Goal: Task Accomplishment & Management: Manage account settings

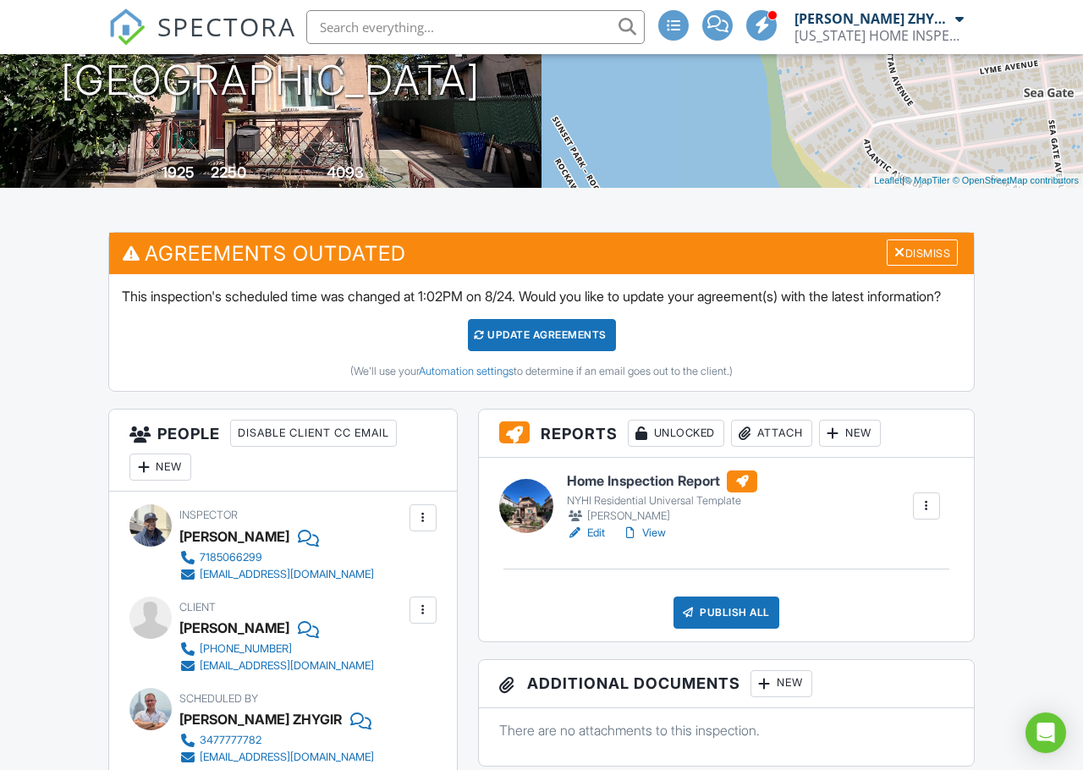
click at [768, 447] on div "Attach" at bounding box center [771, 433] width 81 height 27
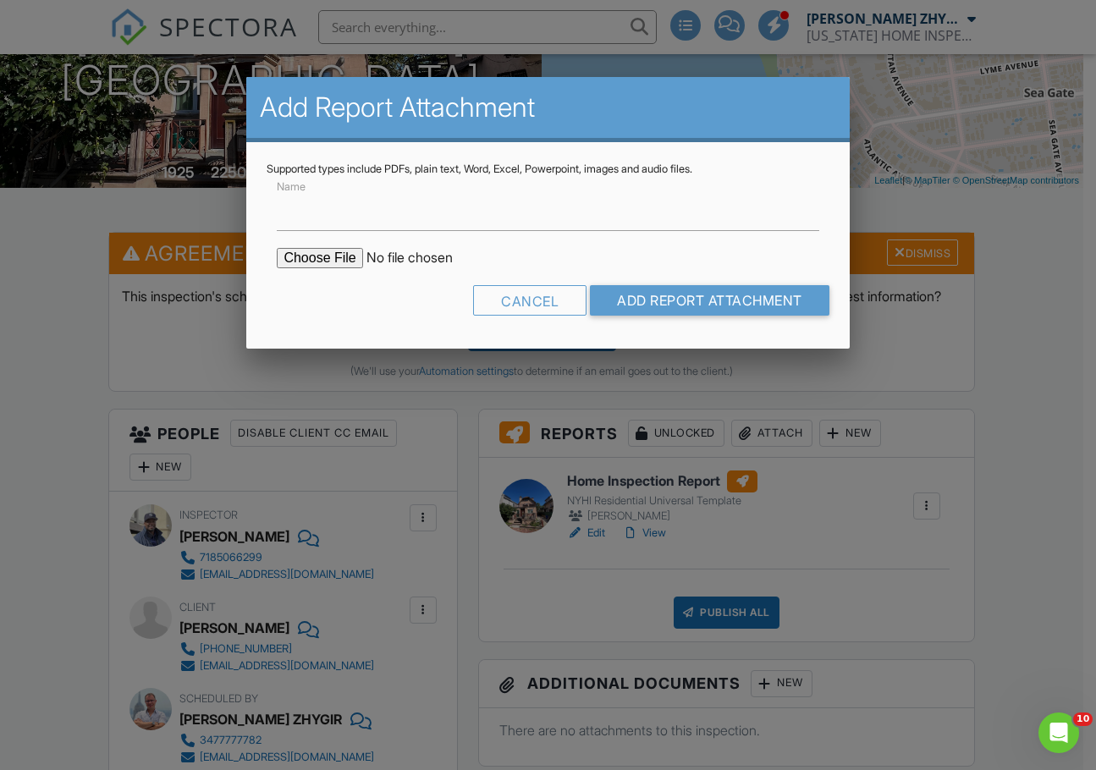
click at [327, 246] on form "Name Cancel Add Report Attachment" at bounding box center [548, 252] width 562 height 152
click at [327, 254] on input "file" at bounding box center [421, 258] width 288 height 20
type input "C:\fakepath\4824_Beach_48th_St___Home_Inspection_Report.pdf"
click at [651, 290] on input "Add Report Attachment" at bounding box center [709, 300] width 239 height 30
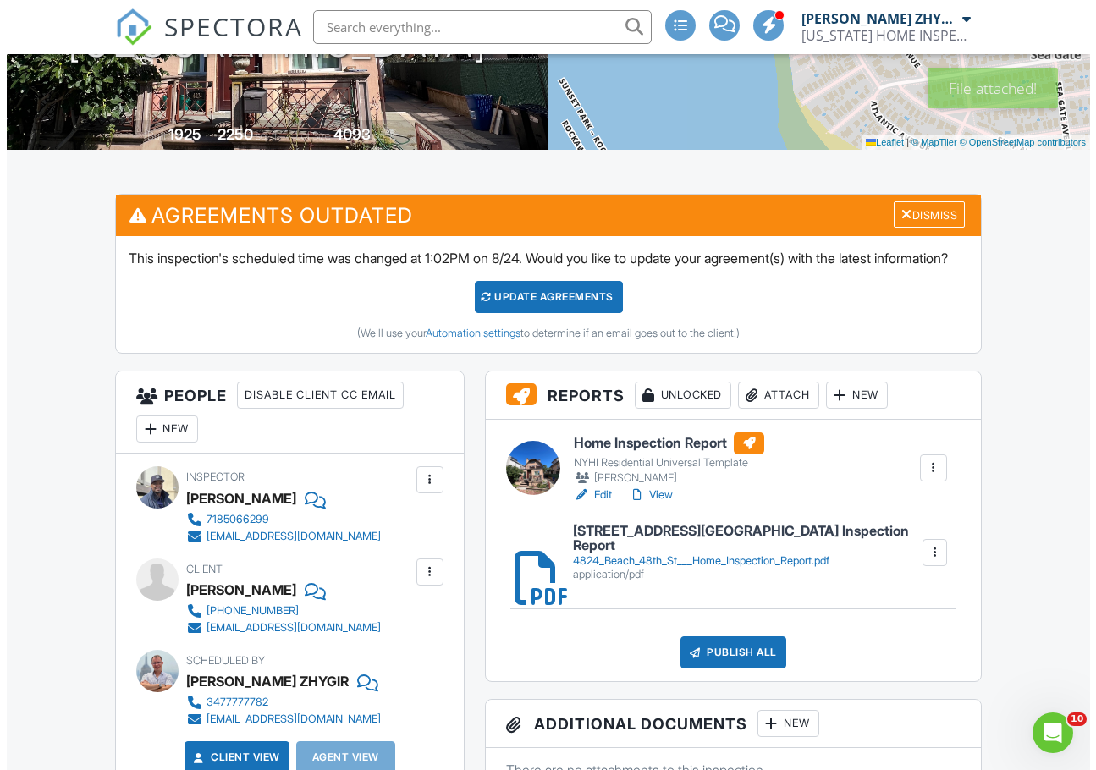
scroll to position [423, 0]
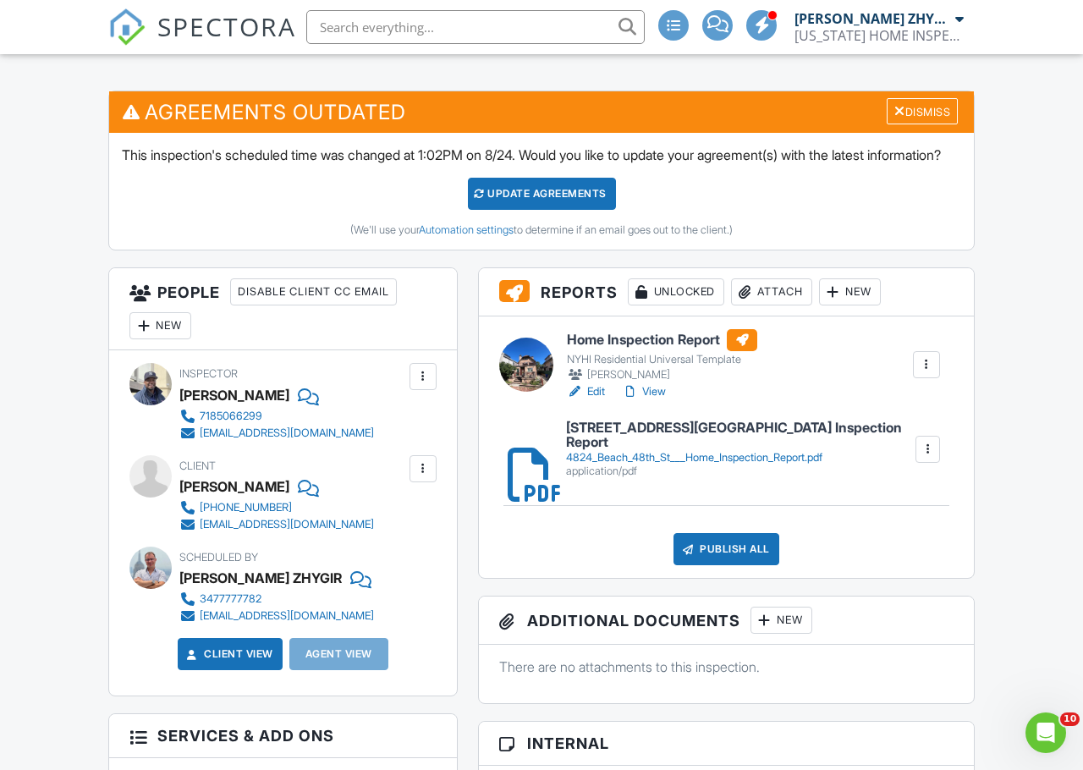
click at [757, 565] on div "Publish All" at bounding box center [727, 549] width 106 height 32
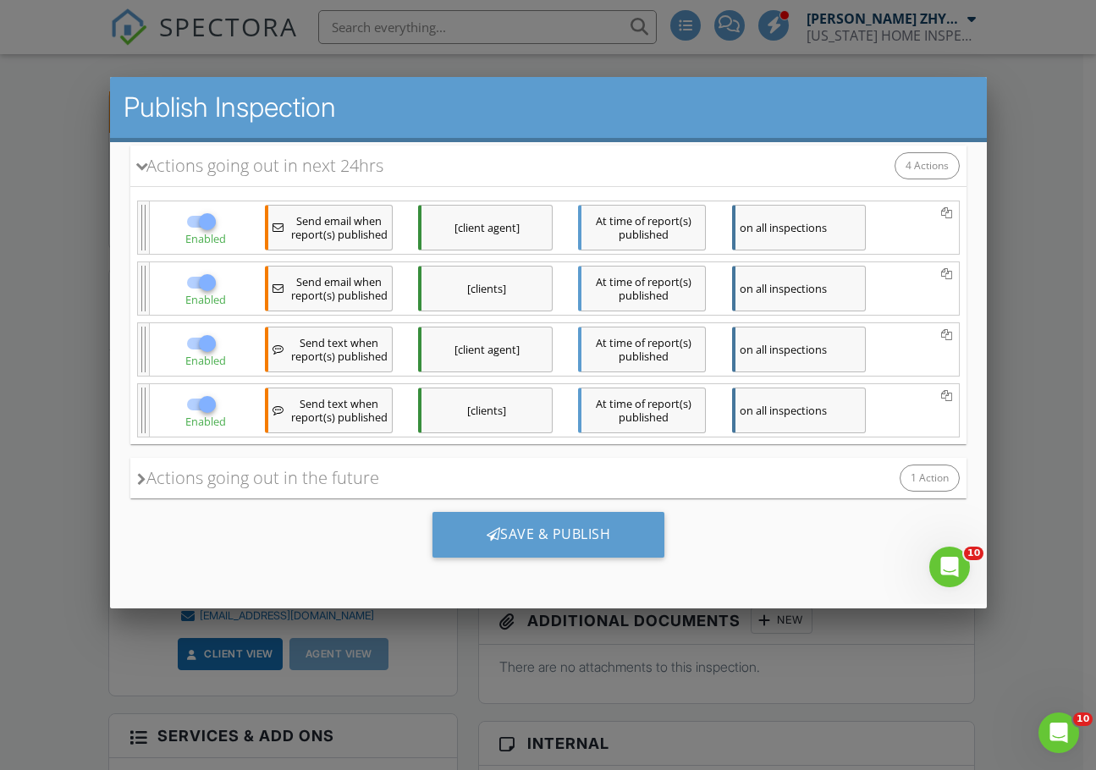
scroll to position [270, 0]
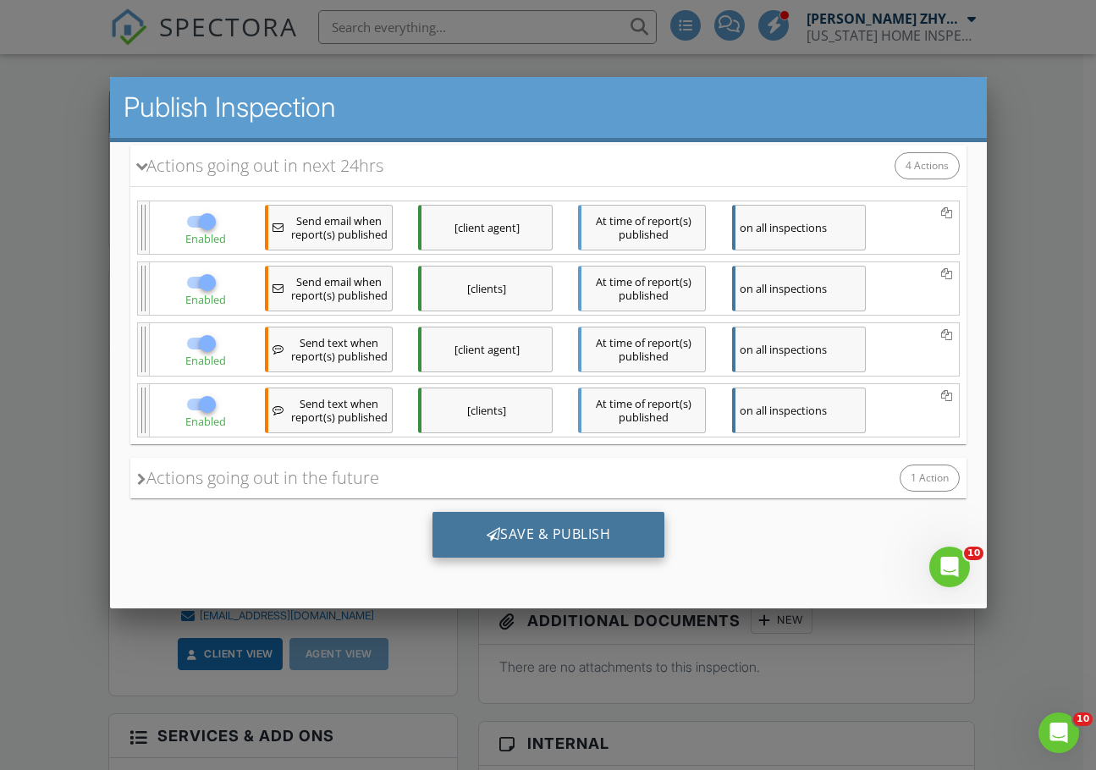
click at [588, 548] on div "Save & Publish" at bounding box center [548, 535] width 233 height 46
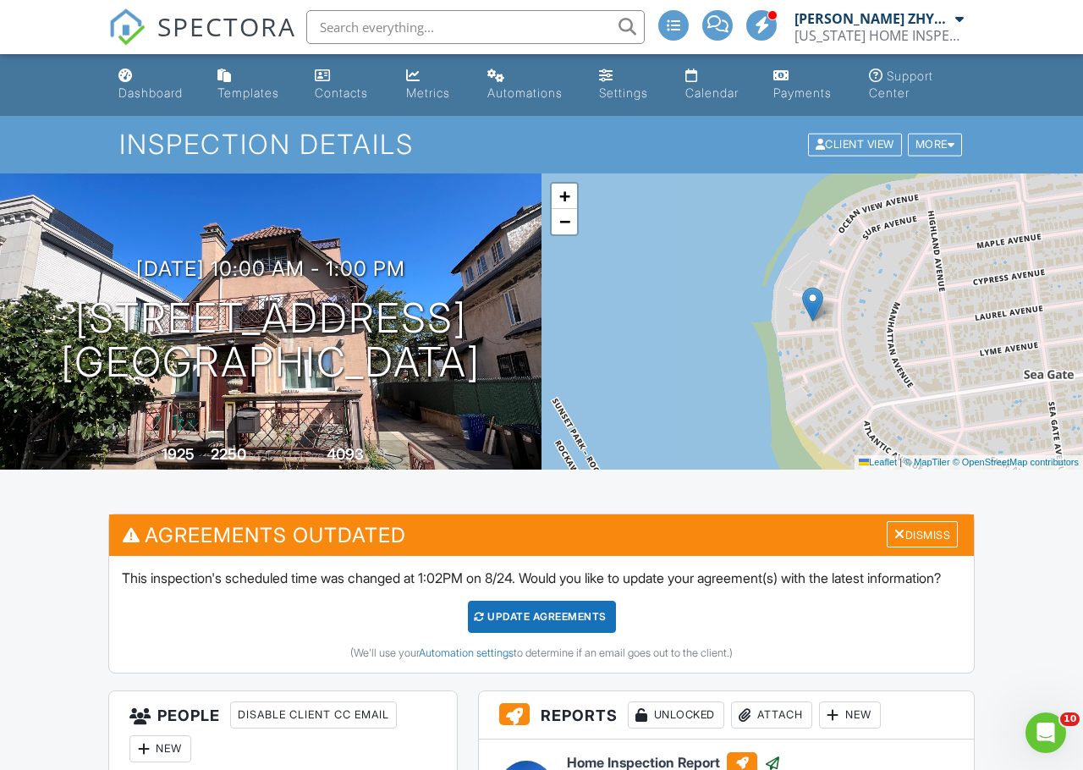
click at [503, 25] on input "text" at bounding box center [475, 27] width 338 height 34
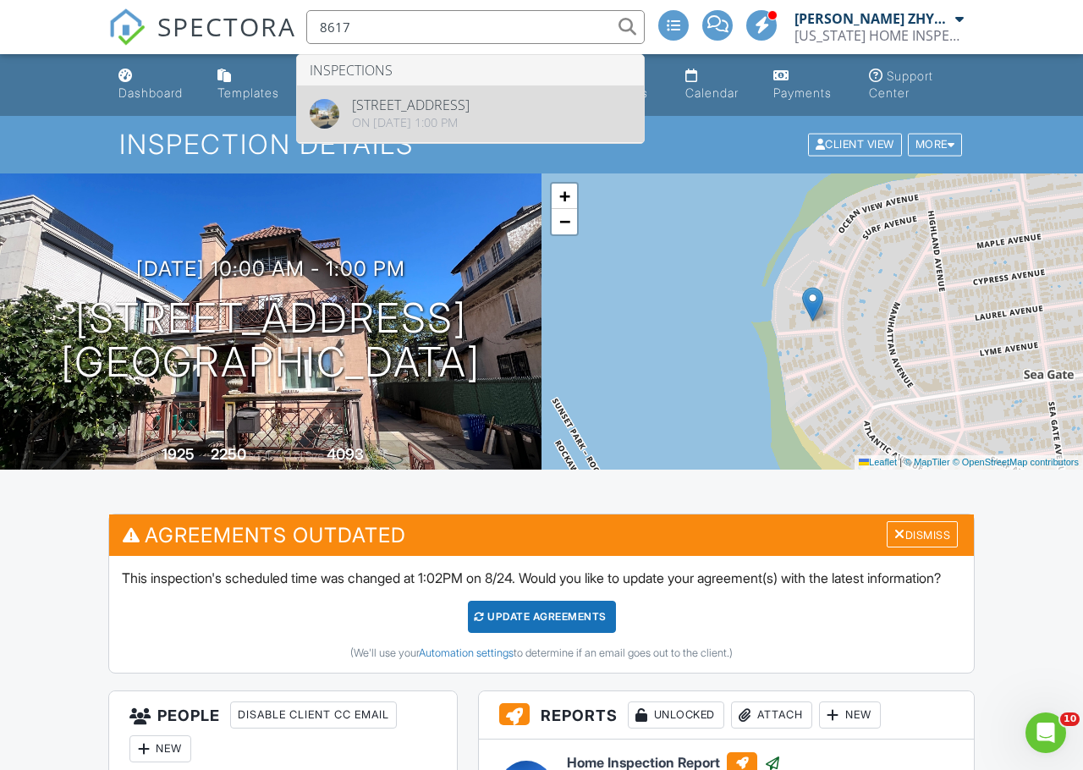
type input "8617"
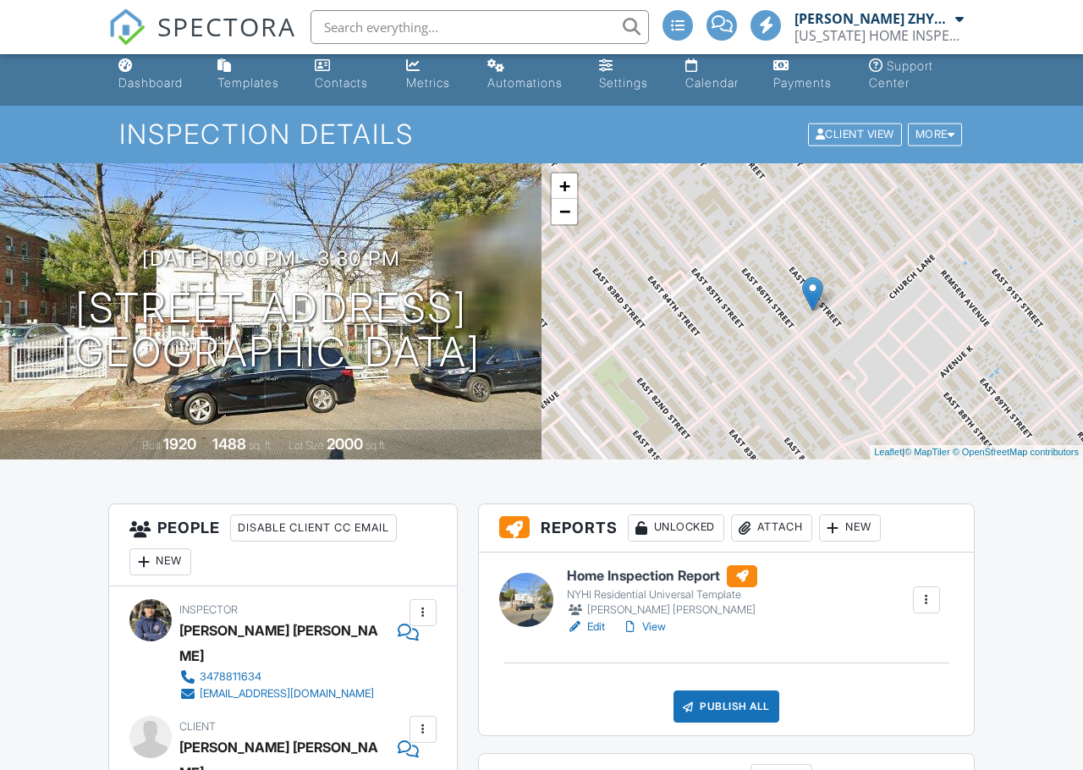
scroll to position [282, 0]
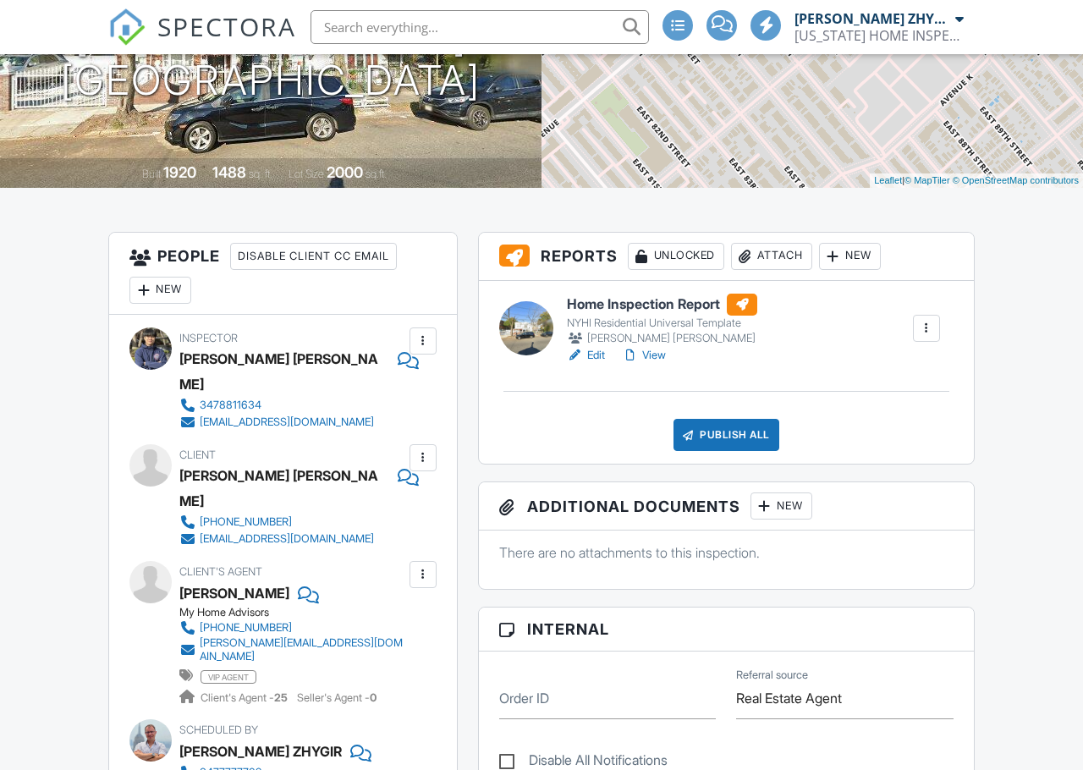
click at [645, 342] on div "[PERSON_NAME] [PERSON_NAME]" at bounding box center [662, 338] width 190 height 17
